Goal: Information Seeking & Learning: Learn about a topic

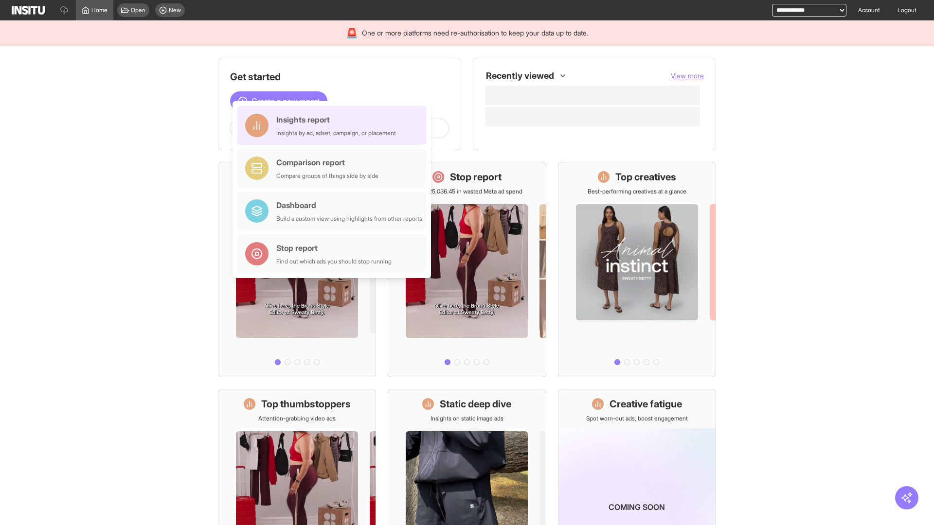
click at [334, 125] on div "Insights report Insights by ad, adset, campaign, or placement" at bounding box center [336, 125] width 120 height 23
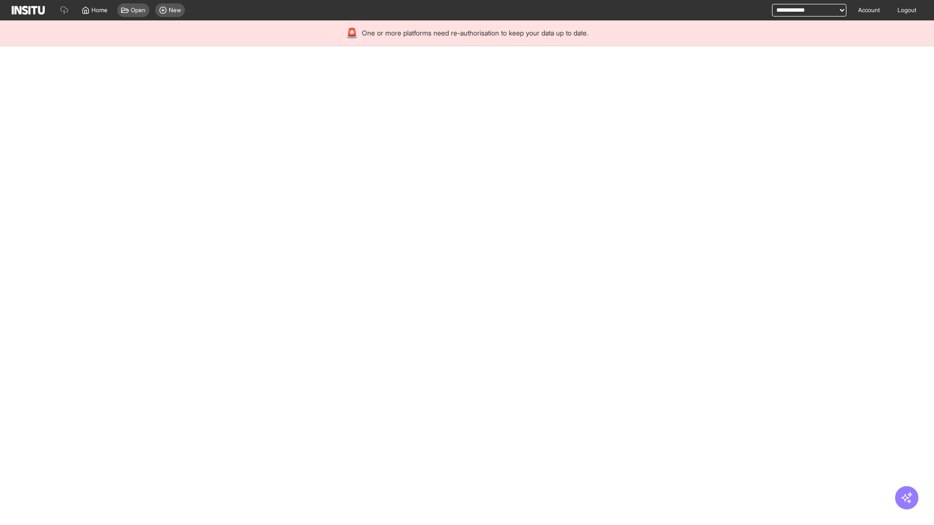
select select "**"
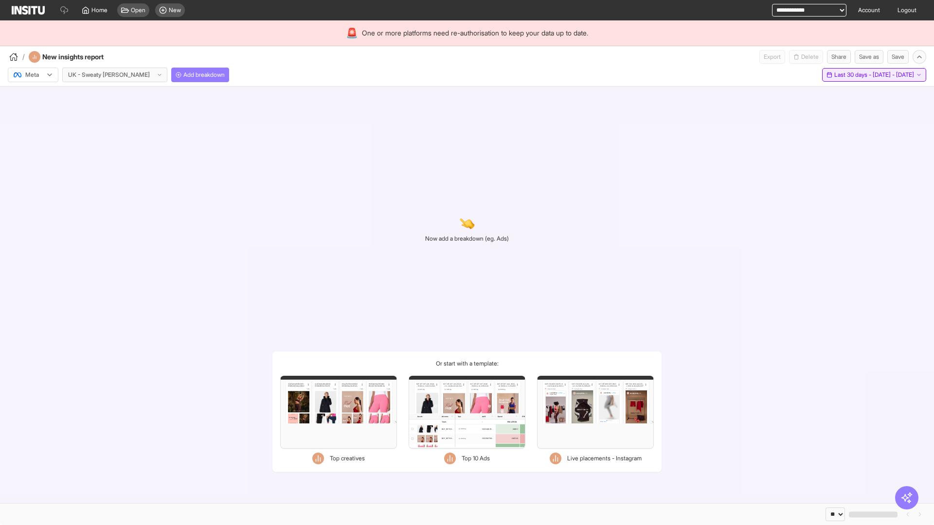
click at [851, 75] on span "Last 30 days - [DATE] - [DATE]" at bounding box center [874, 75] width 80 height 8
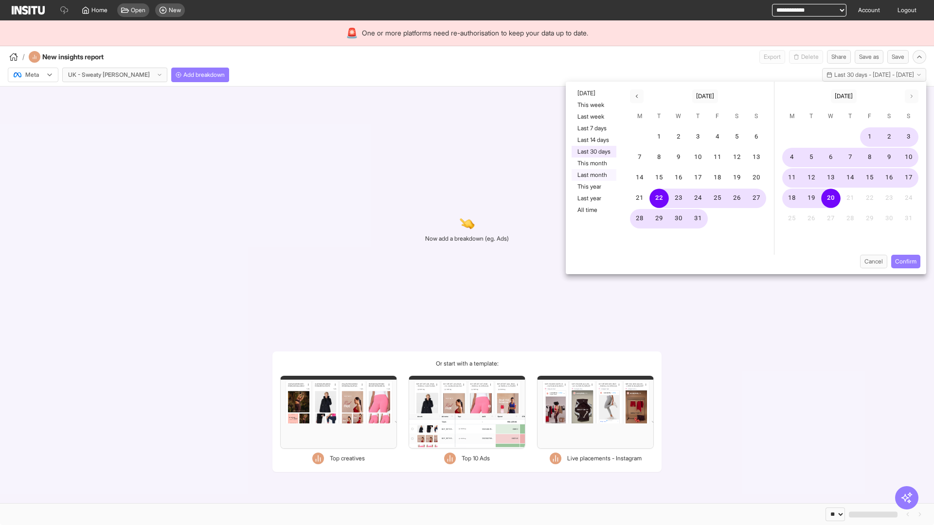
click at [593, 175] on button "Last month" at bounding box center [593, 175] width 45 height 12
